Goal: Check status: Check status

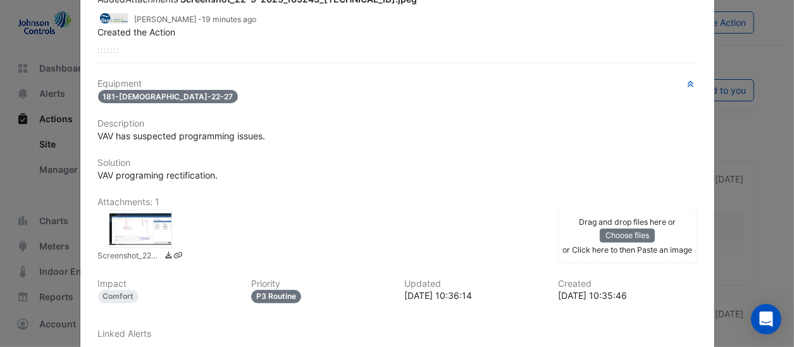
scroll to position [144, 0]
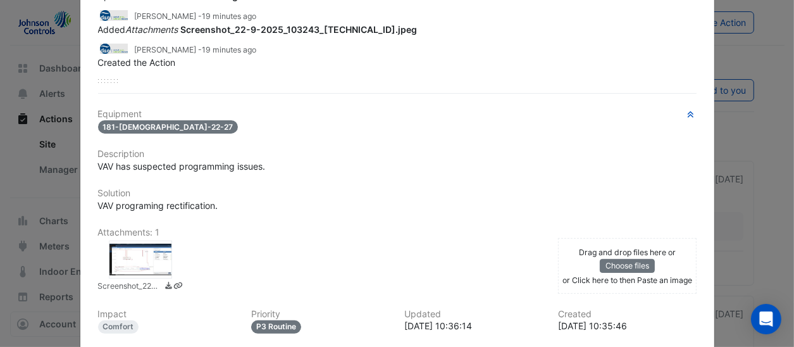
click at [154, 251] on div at bounding box center [140, 259] width 63 height 38
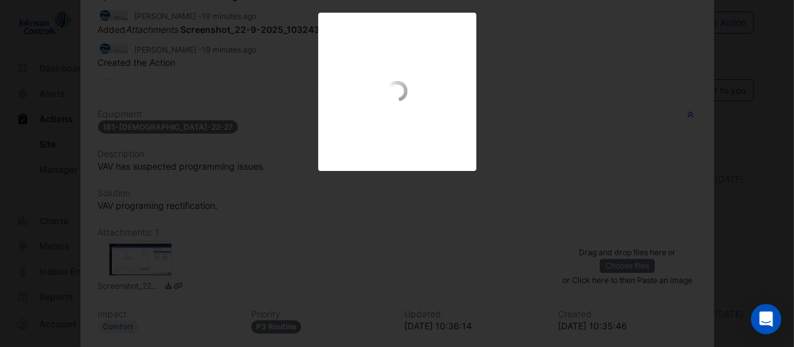
scroll to position [176, 0]
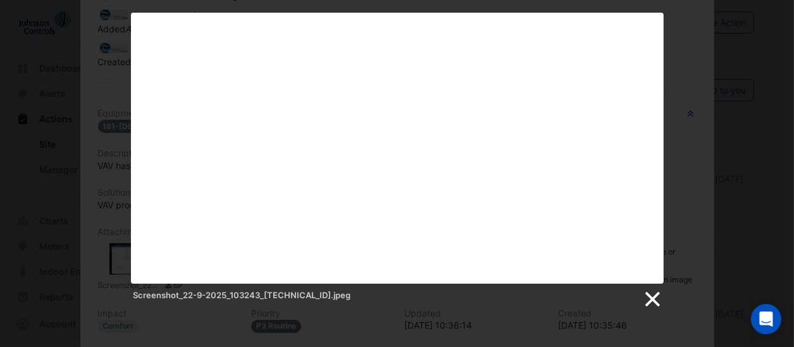
click at [656, 298] on link at bounding box center [651, 299] width 19 height 19
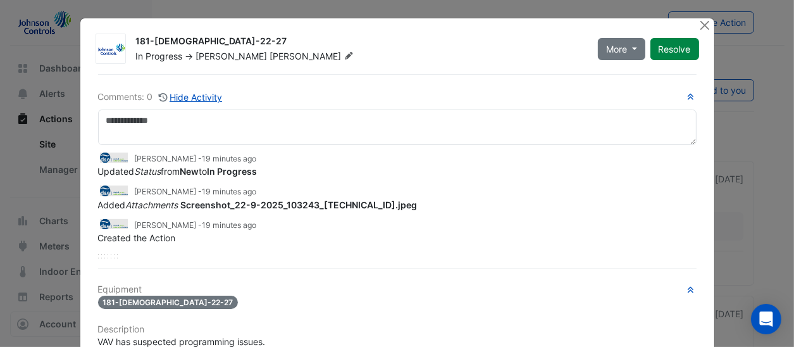
scroll to position [258, 0]
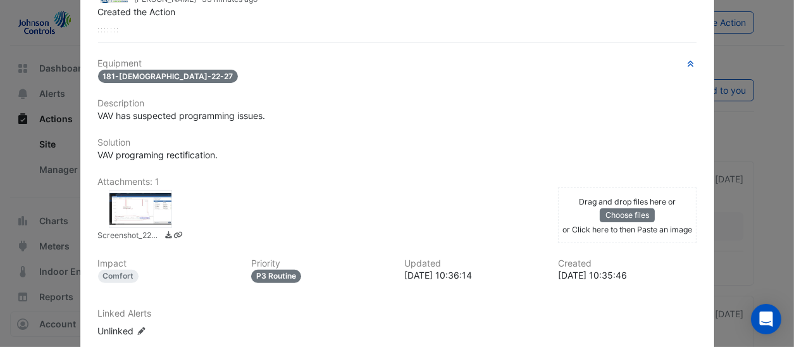
scroll to position [334, 0]
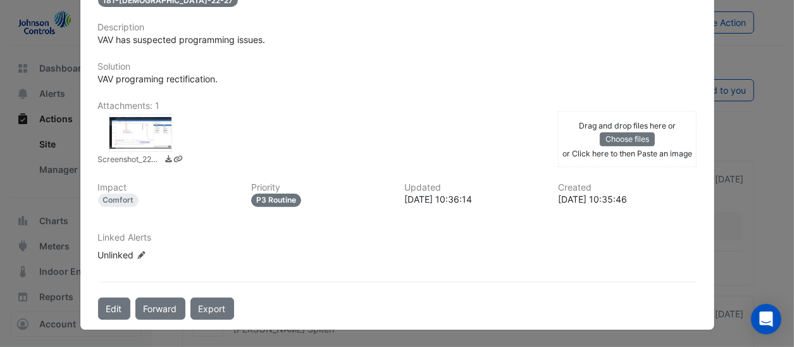
click at [140, 135] on div at bounding box center [140, 133] width 63 height 38
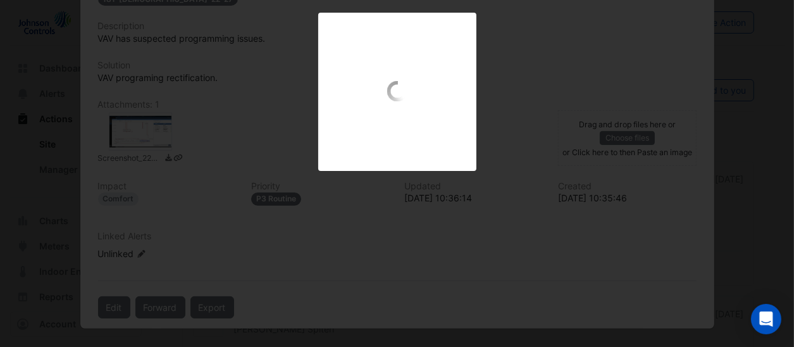
scroll to position [302, 0]
